Goal: Navigation & Orientation: Find specific page/section

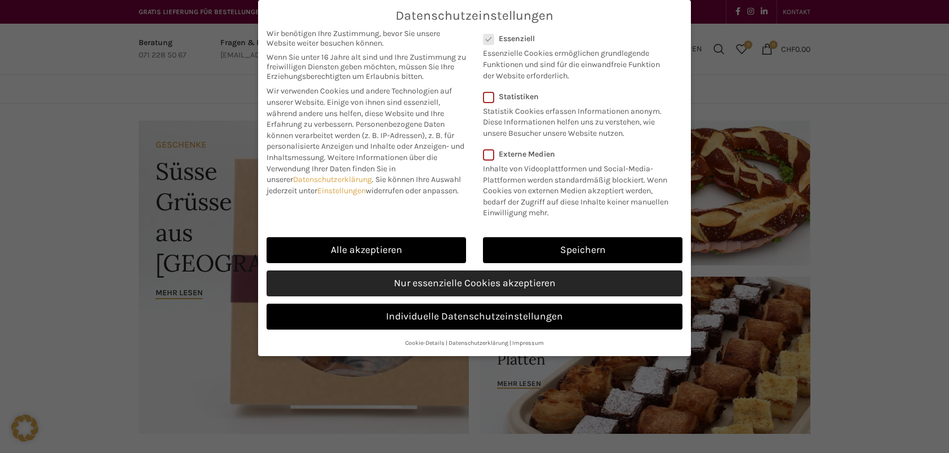
click at [443, 278] on link "Nur essenzielle Cookies akzeptieren" at bounding box center [474, 283] width 416 height 26
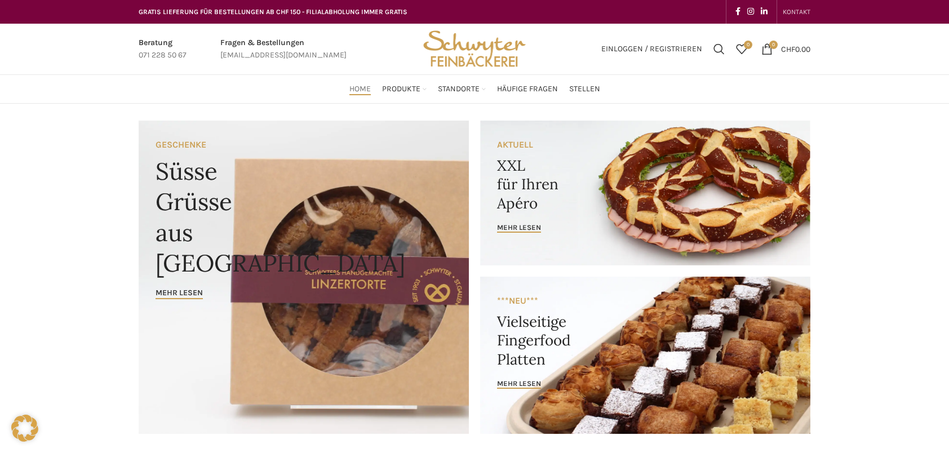
click at [802, 11] on span "KONTAKT" at bounding box center [797, 12] width 28 height 8
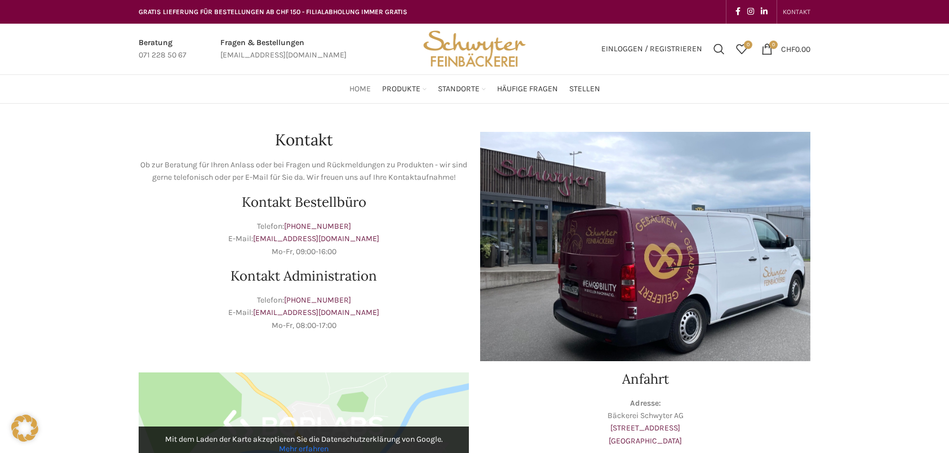
click at [364, 87] on span "Home" at bounding box center [359, 89] width 21 height 11
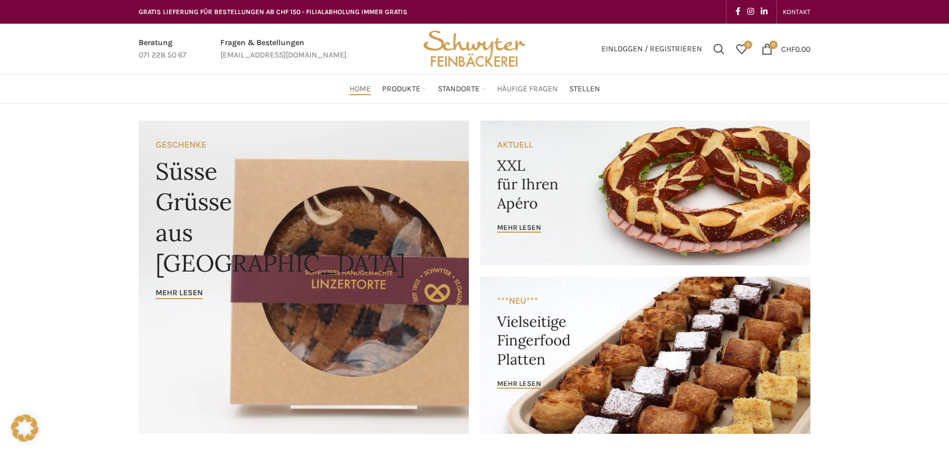
click at [534, 87] on span "Häufige Fragen" at bounding box center [527, 89] width 61 height 11
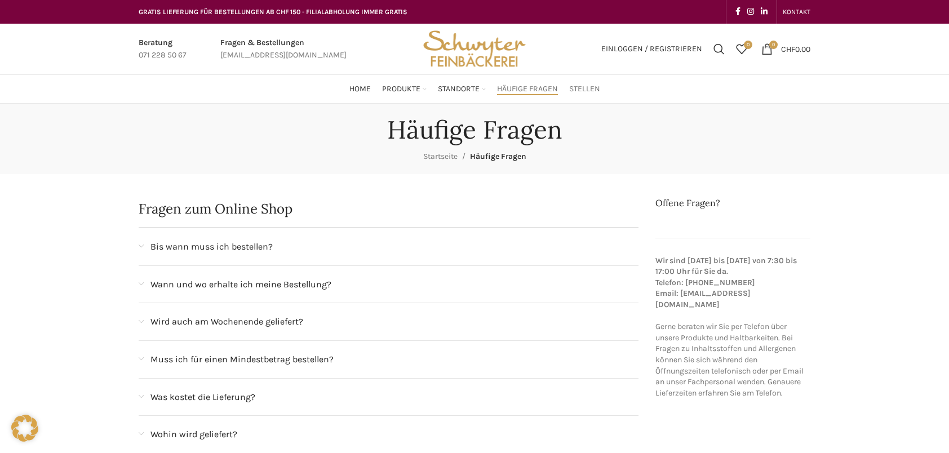
click at [583, 91] on span "Stellen" at bounding box center [584, 89] width 31 height 11
